Goal: Find specific page/section: Find specific page/section

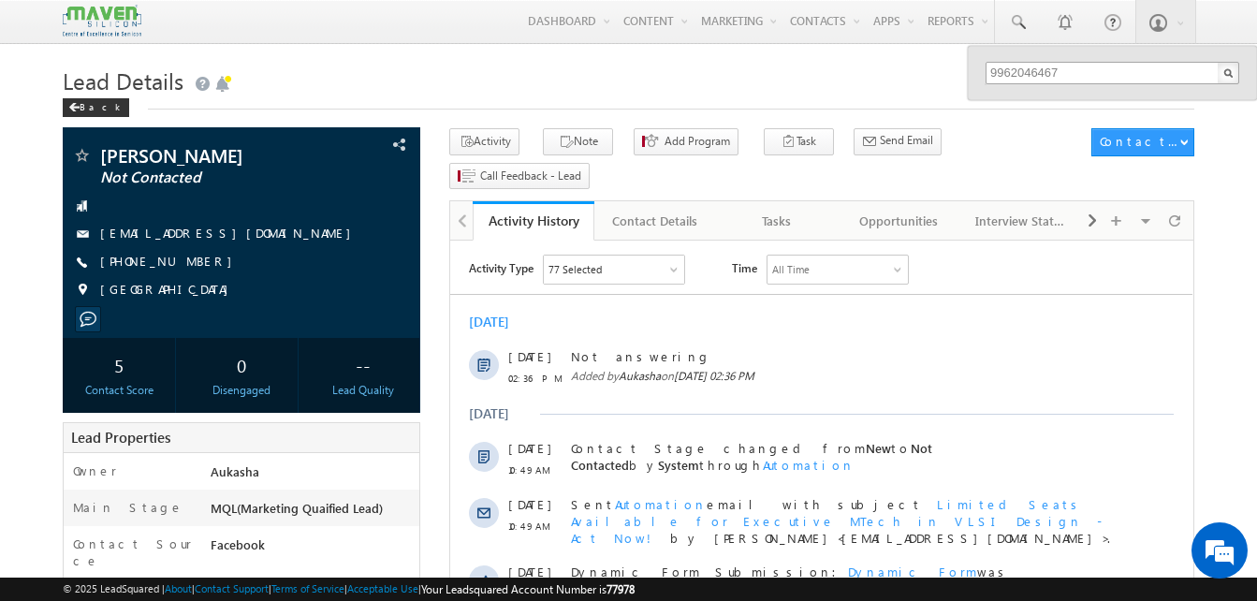
drag, startPoint x: 0, startPoint y: 0, endPoint x: 1089, endPoint y: 79, distance: 1091.8
click at [1089, 79] on input "9962046467" at bounding box center [1113, 73] width 254 height 22
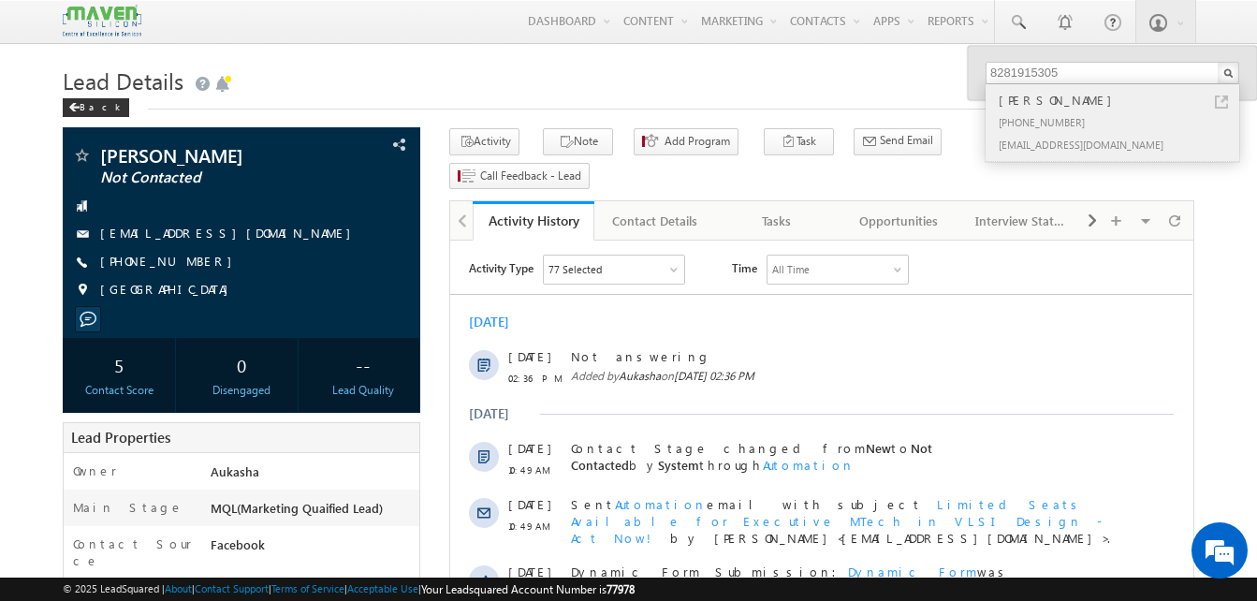
type input "8281915305"
click at [1218, 101] on link at bounding box center [1221, 102] width 13 height 13
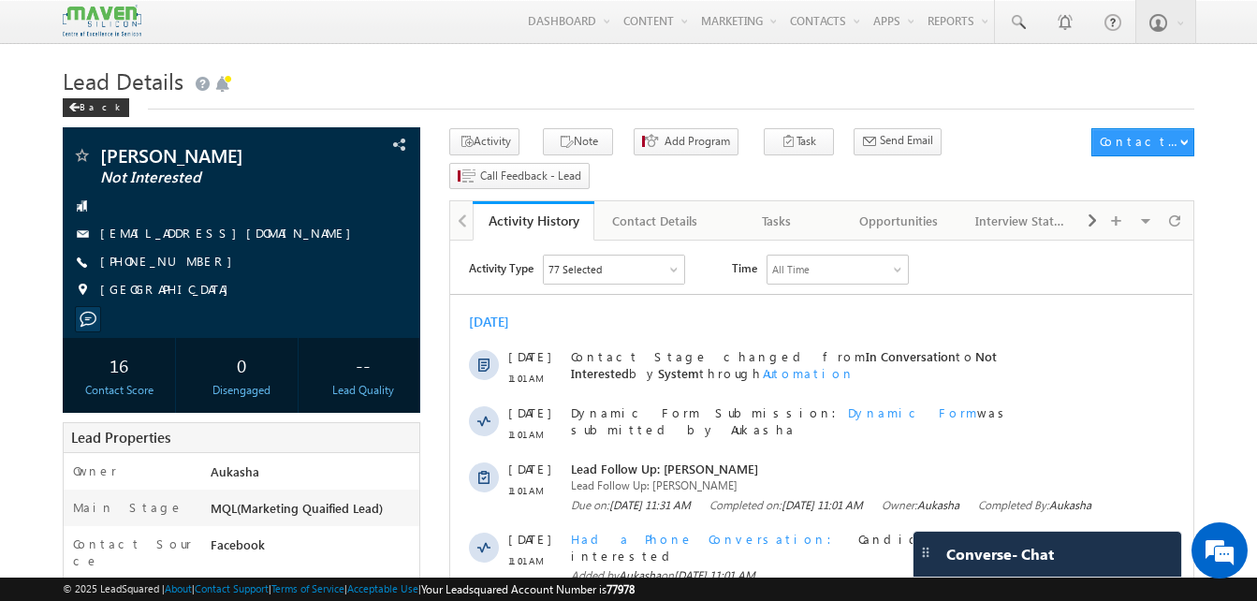
click at [716, 62] on h1 "Lead Details" at bounding box center [629, 79] width 1132 height 37
click at [1021, 21] on span at bounding box center [1017, 22] width 19 height 19
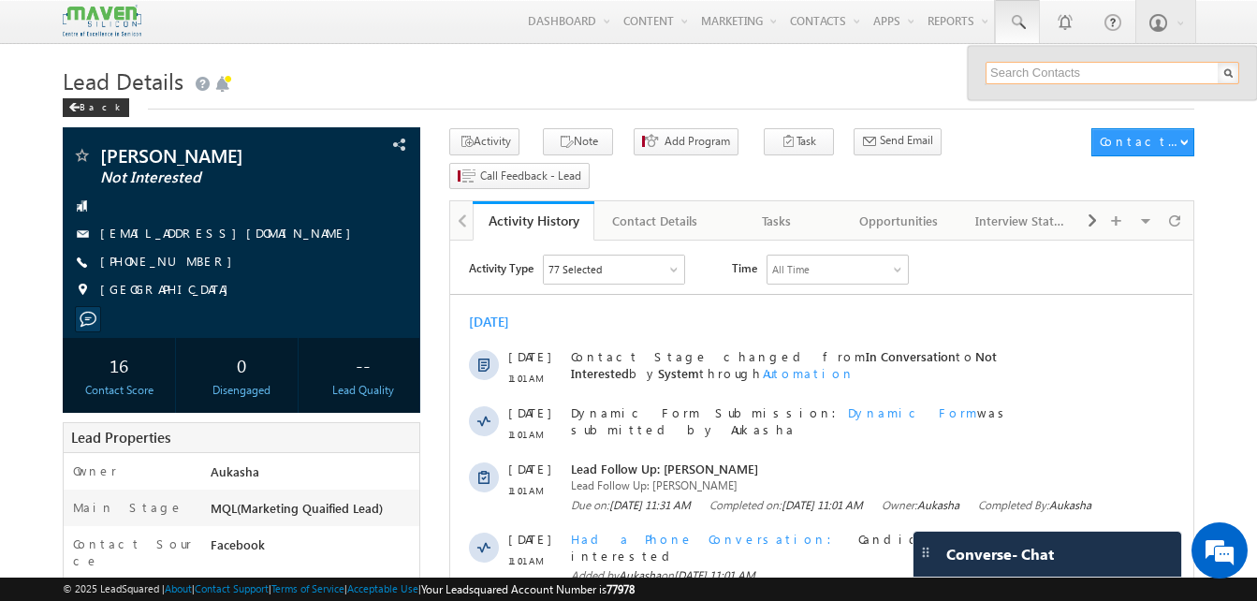
click at [1028, 70] on input "text" at bounding box center [1113, 73] width 254 height 22
paste input "6394533123"
type input "6394533123"
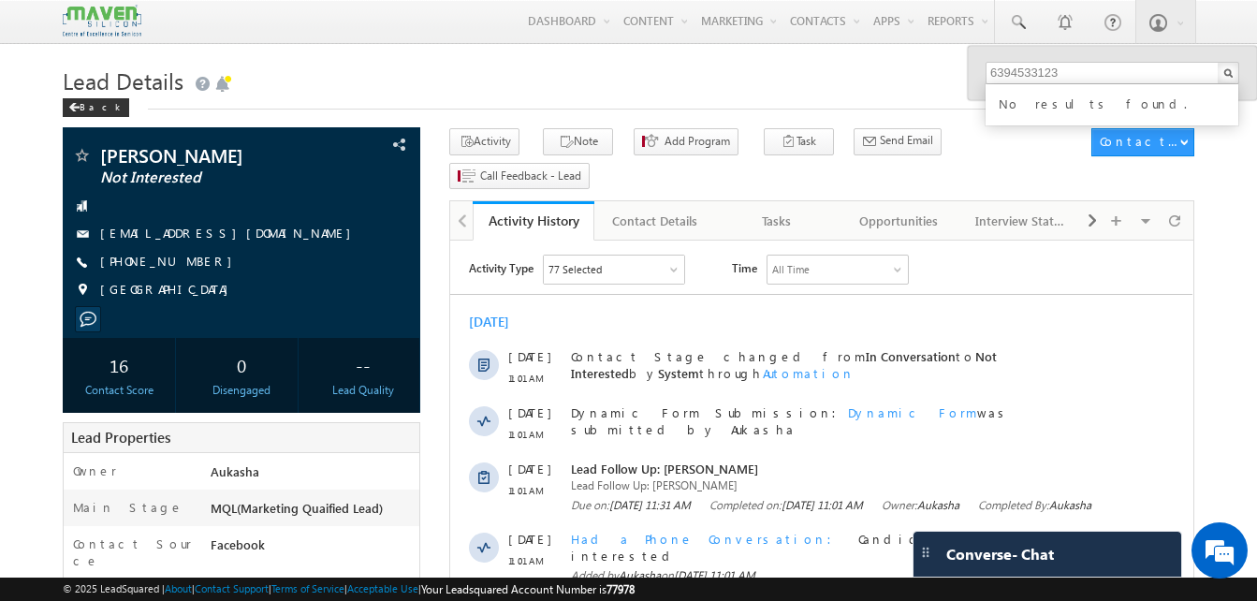
click at [854, 100] on div "Back" at bounding box center [629, 103] width 1132 height 12
